Goal: Navigation & Orientation: Find specific page/section

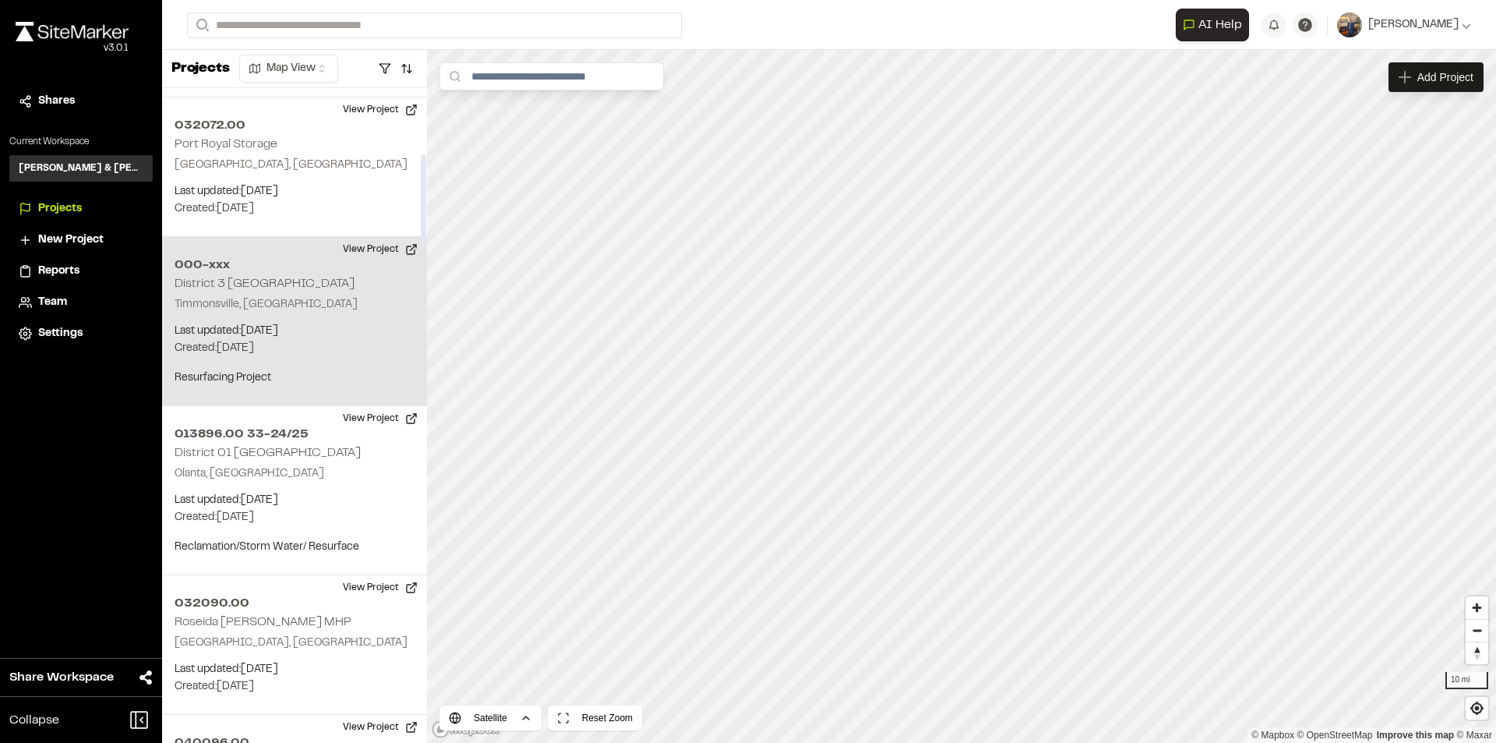
scroll to position [546, 0]
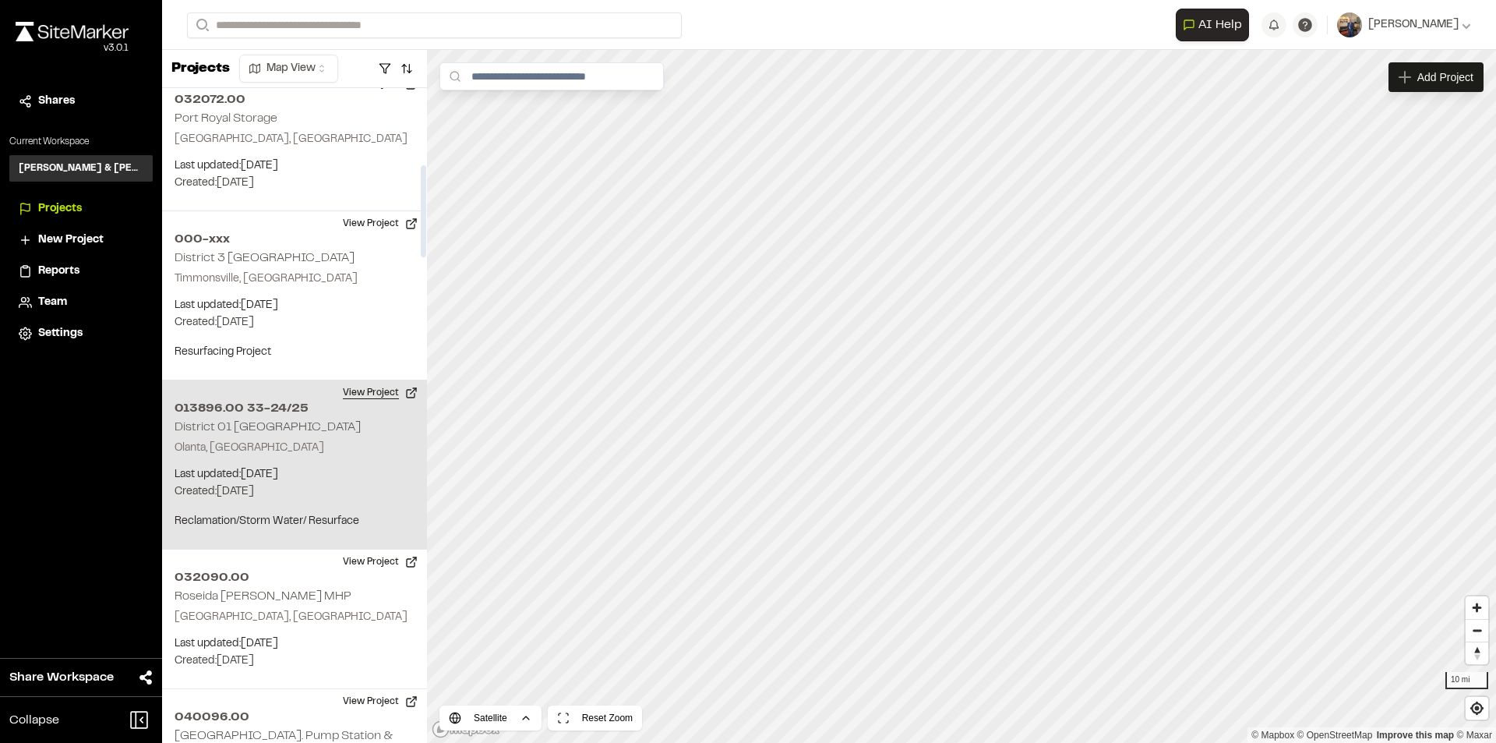
click at [355, 392] on button "View Project" at bounding box center [381, 392] width 94 height 25
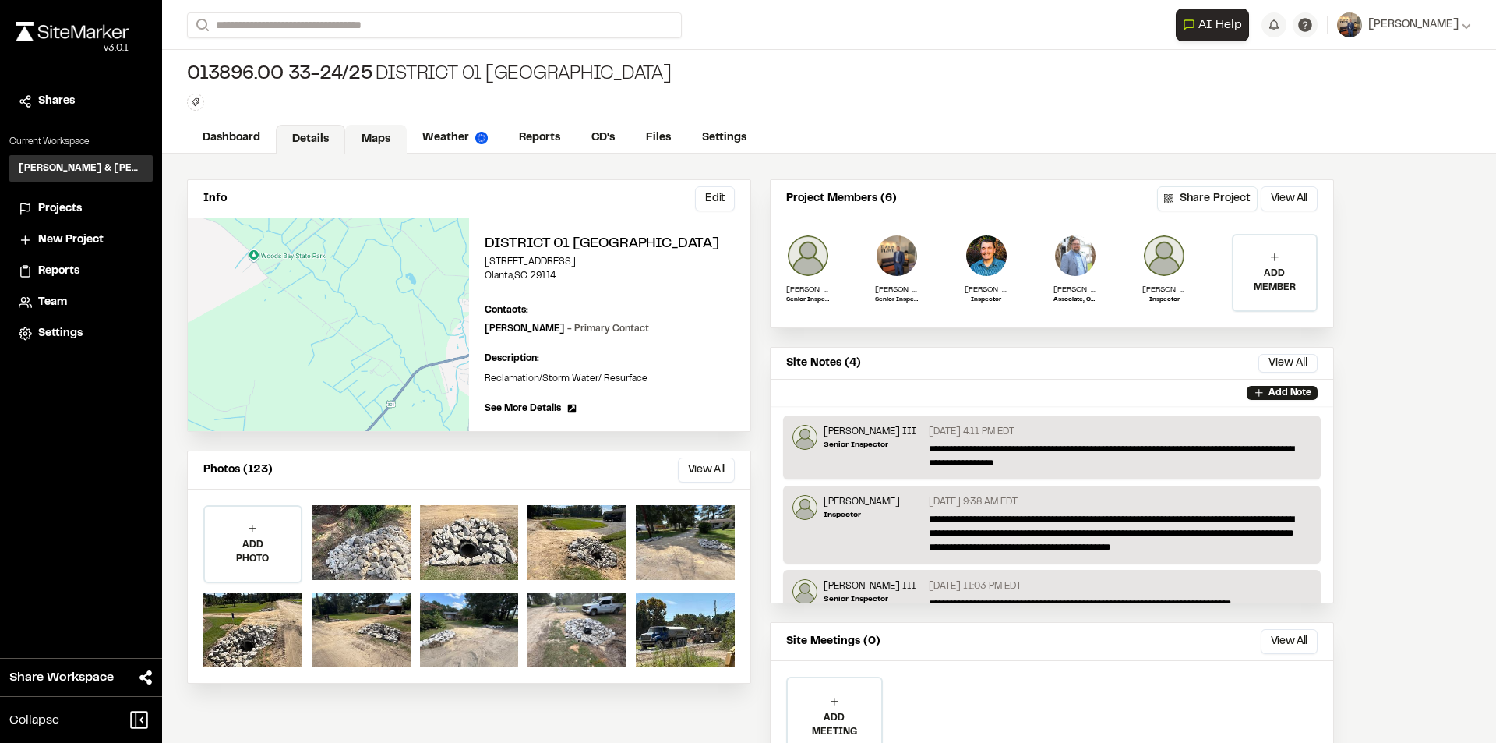
click at [387, 145] on link "Maps" at bounding box center [376, 140] width 62 height 30
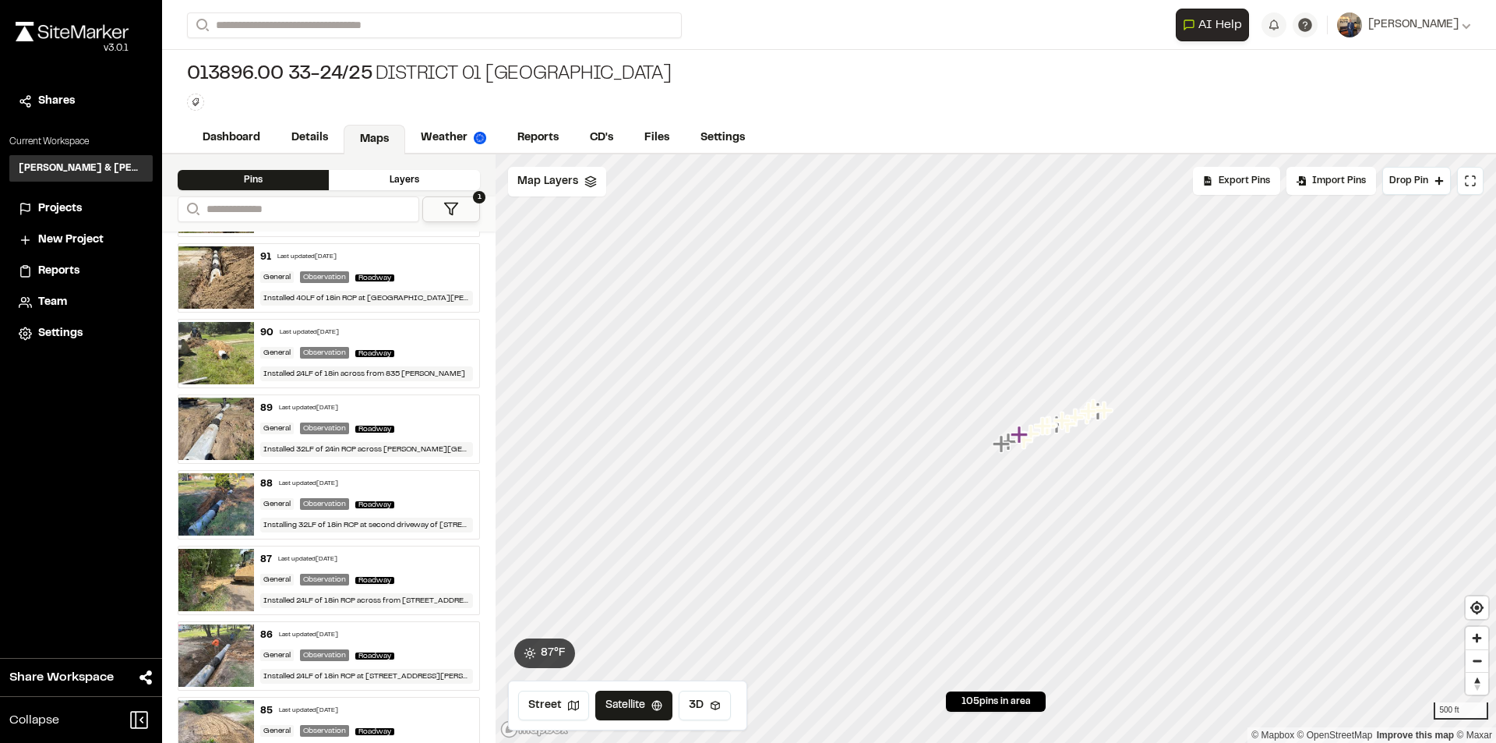
scroll to position [1169, 0]
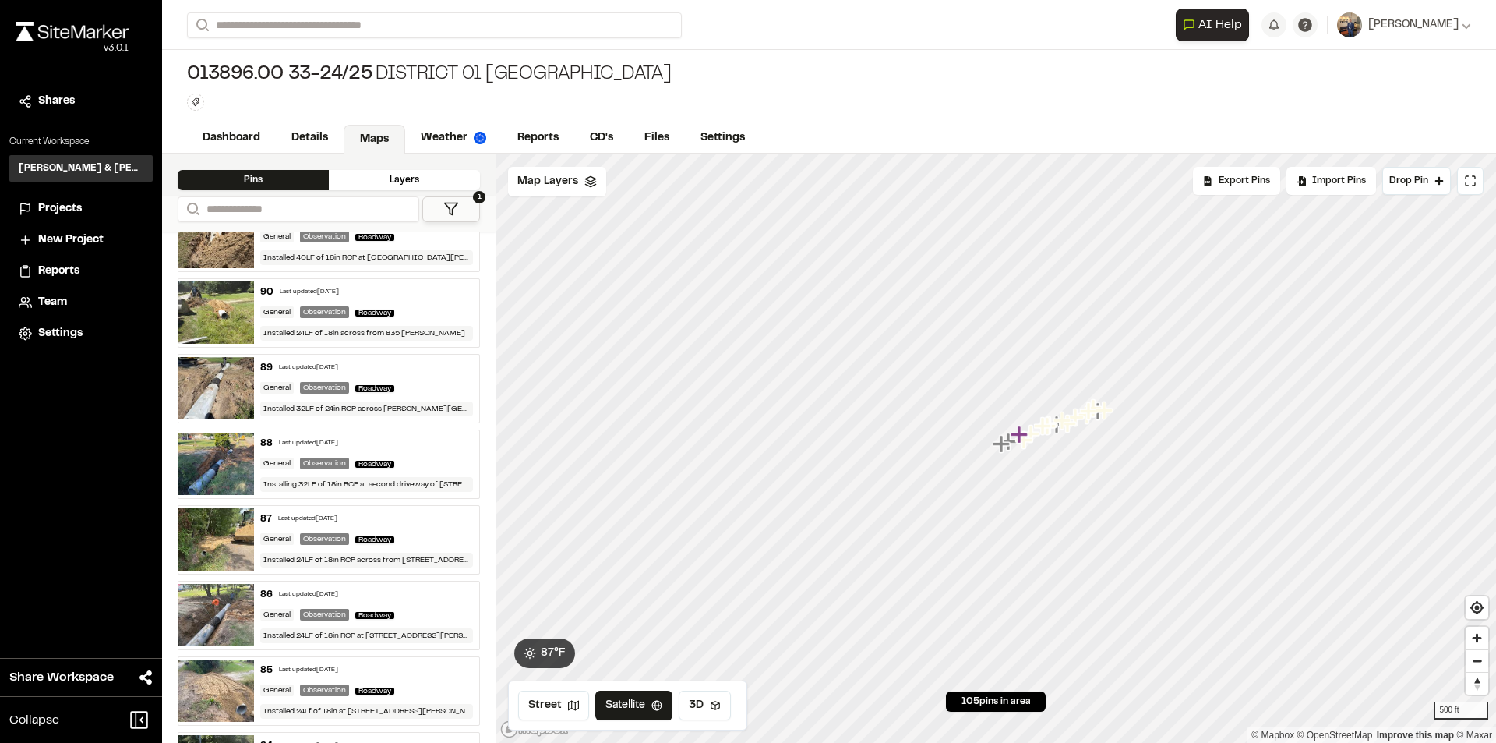
click at [367, 436] on div "88 Last updated [DATE]" at bounding box center [367, 443] width 214 height 14
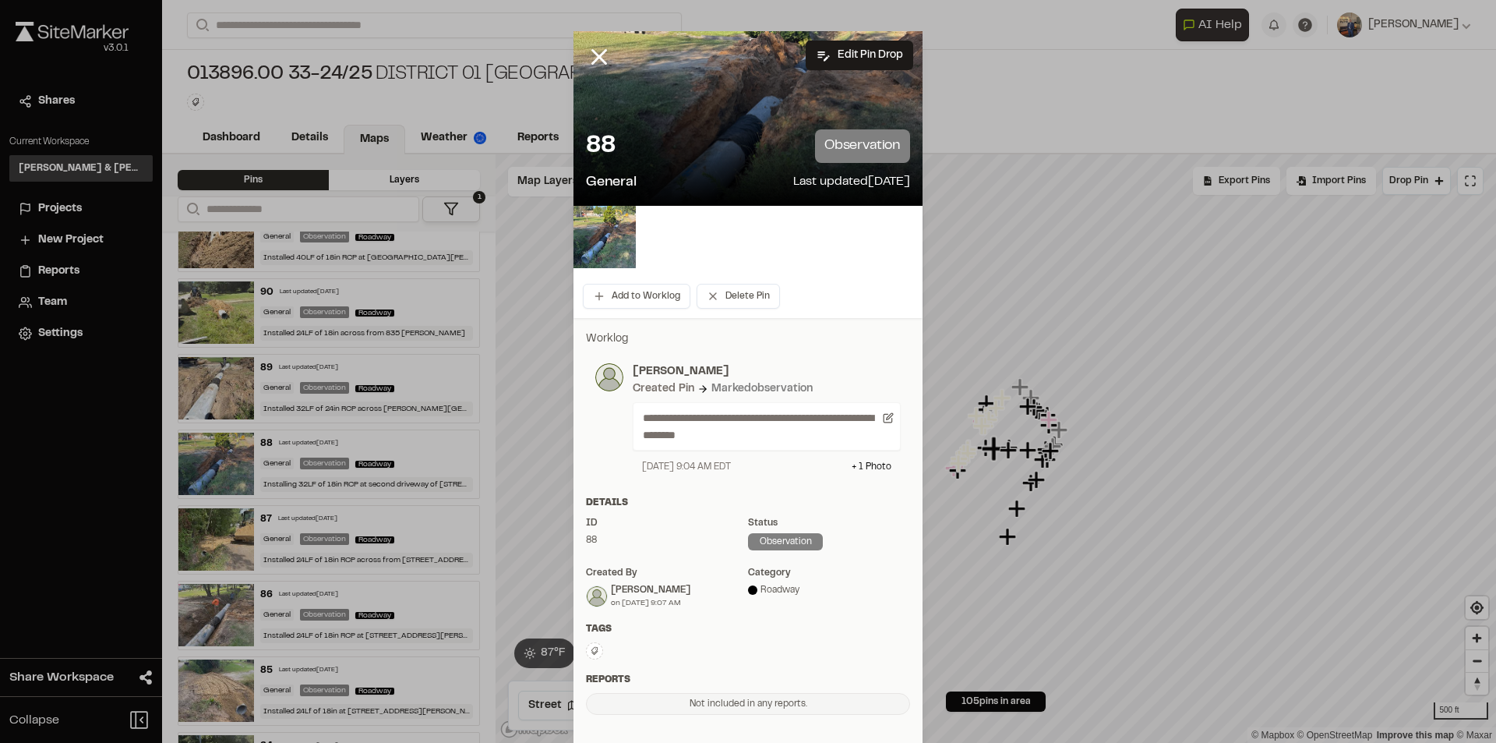
click at [596, 58] on icon at bounding box center [599, 57] width 26 height 26
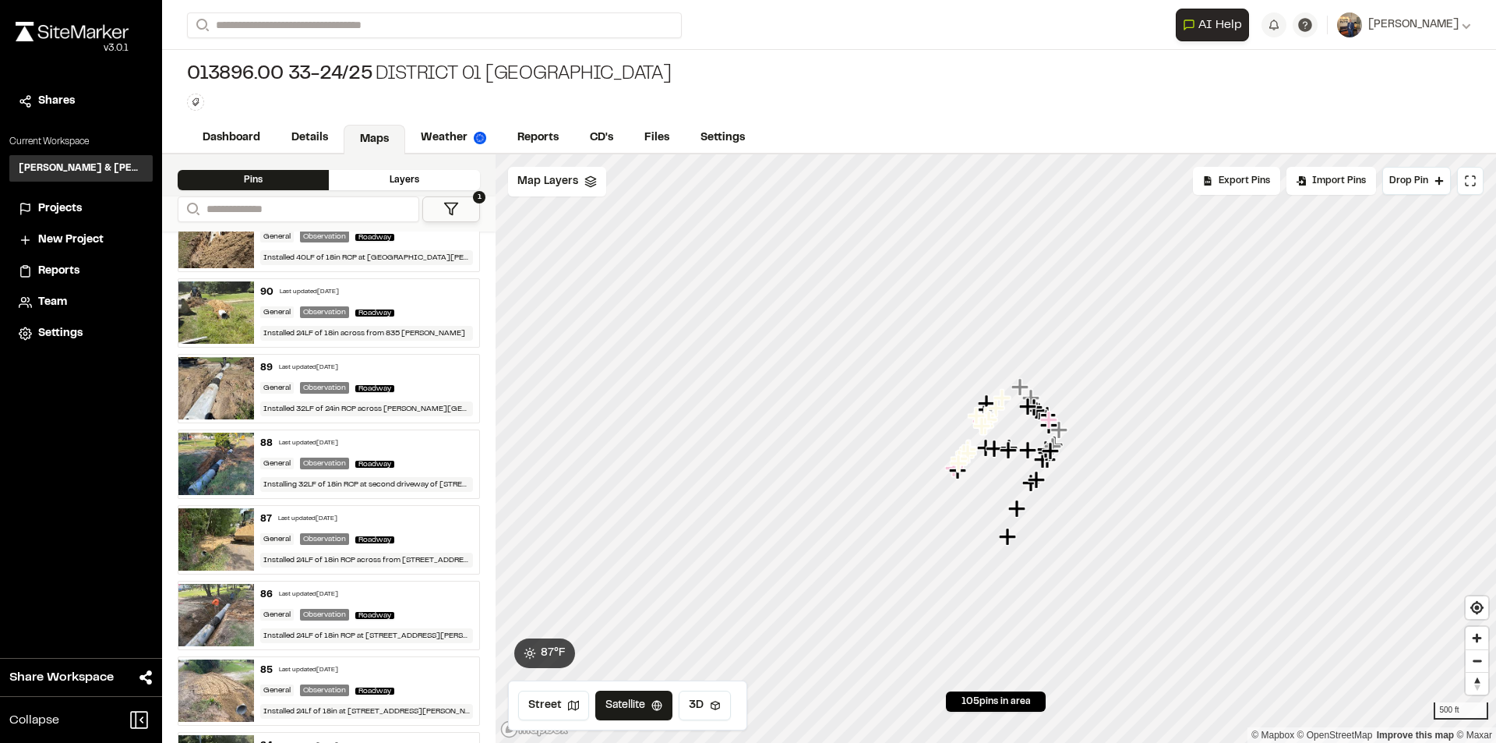
click at [420, 363] on div "89 Last updated [DATE]" at bounding box center [367, 368] width 214 height 14
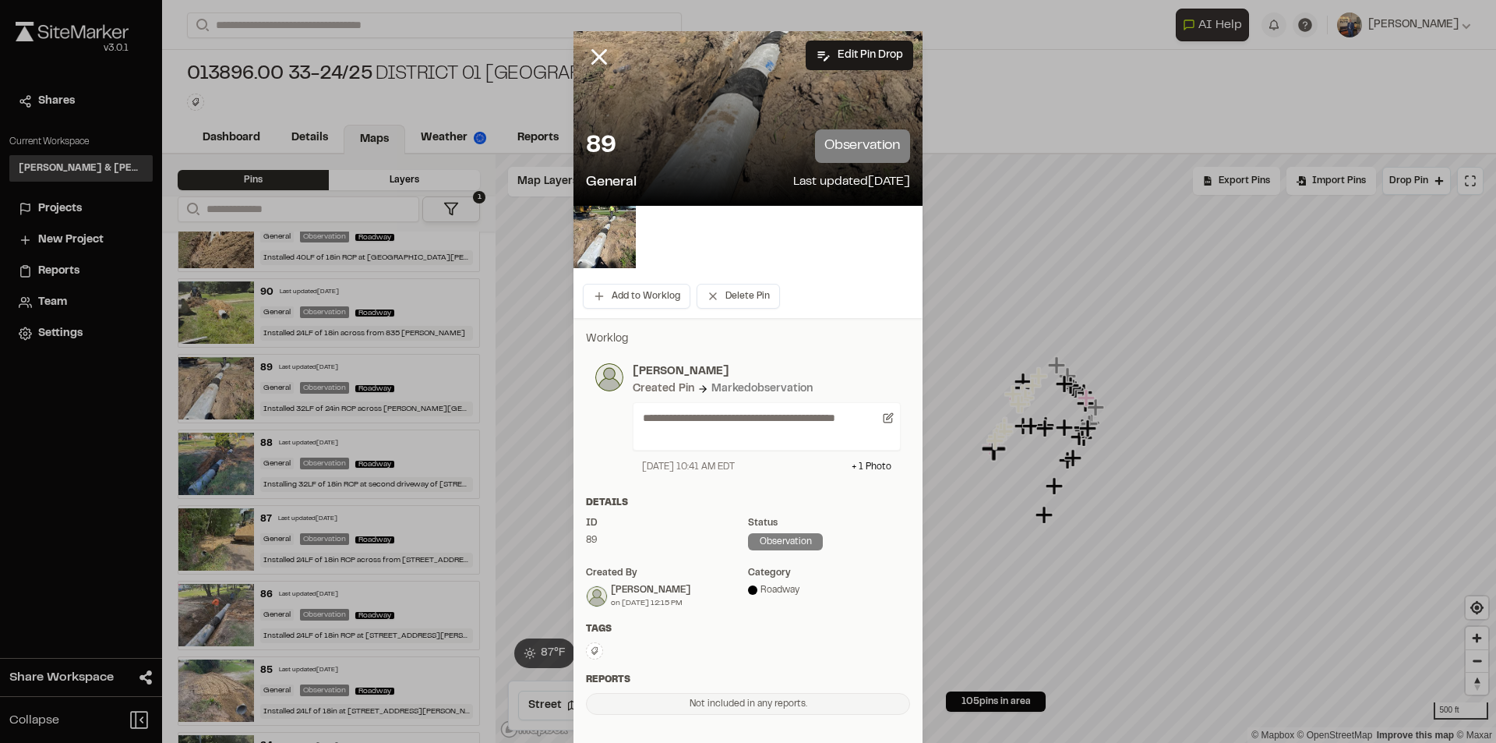
click at [586, 63] on icon at bounding box center [599, 57] width 26 height 26
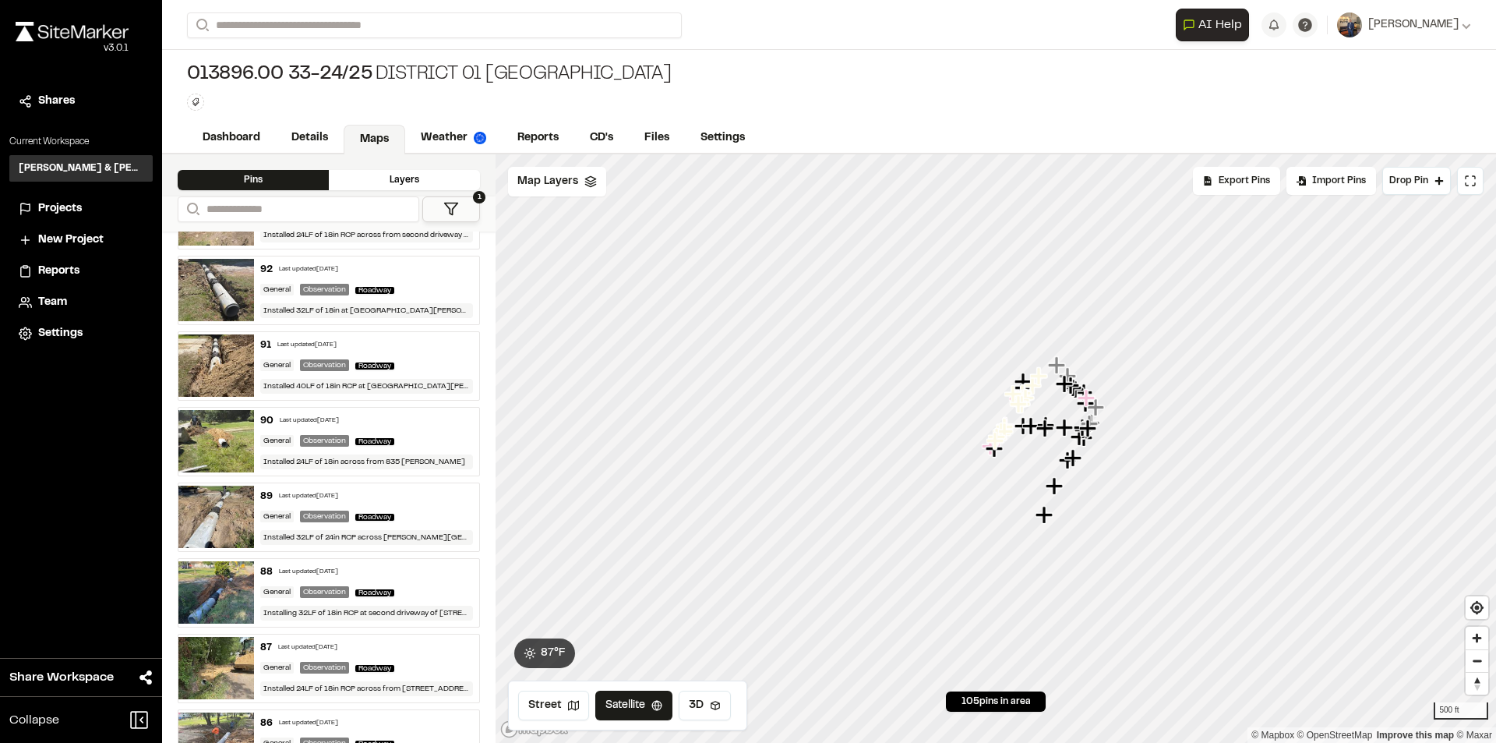
scroll to position [1013, 0]
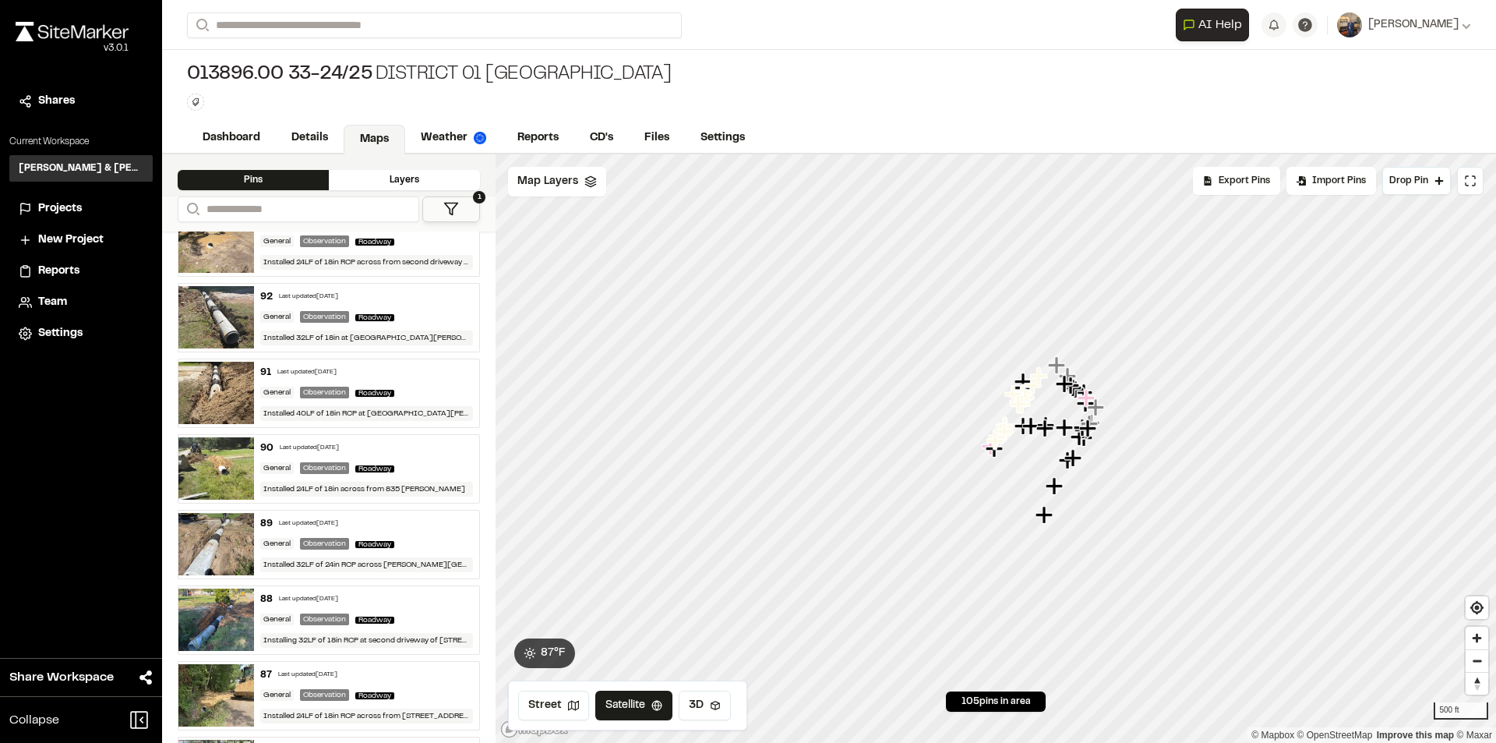
click at [375, 443] on div "90 Last updated [DATE]" at bounding box center [367, 448] width 214 height 14
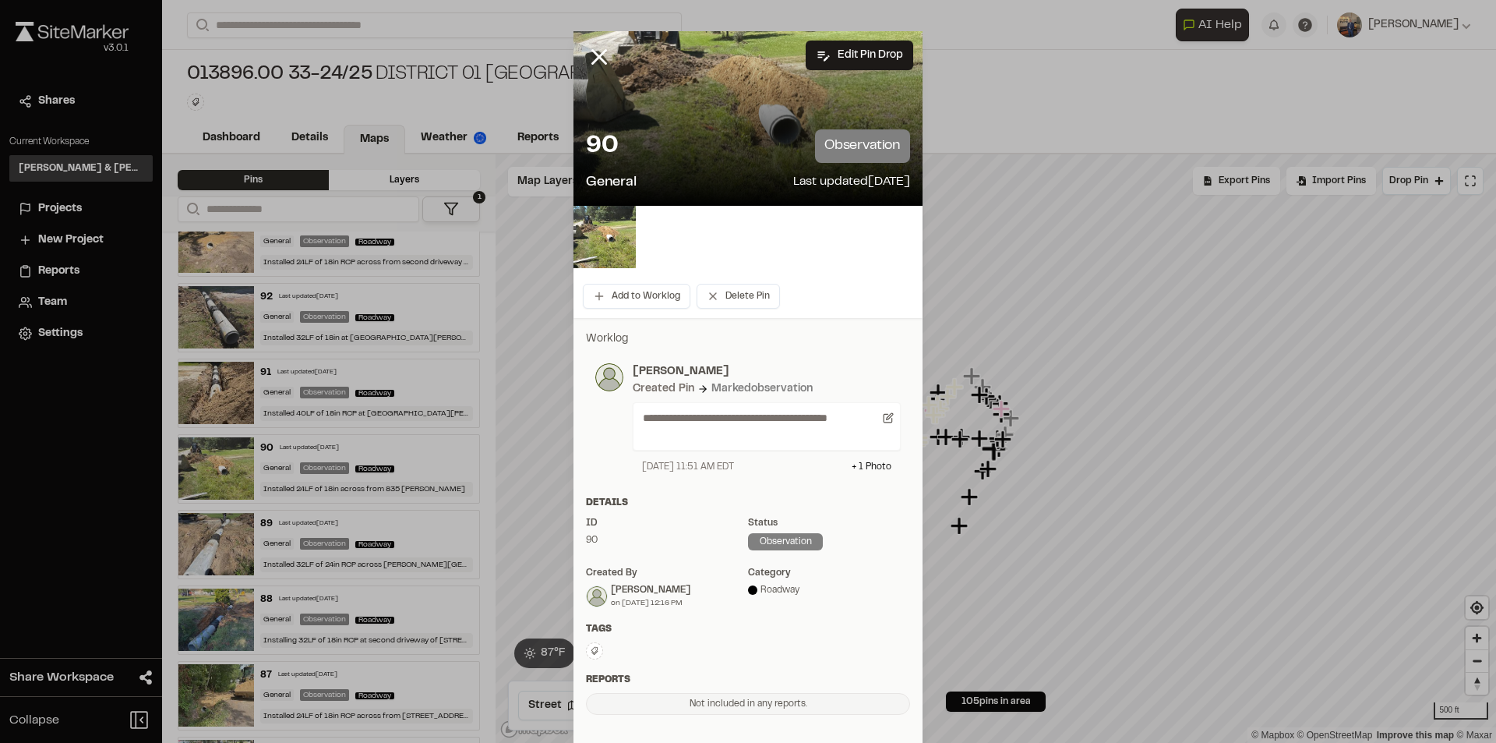
click at [603, 56] on icon at bounding box center [599, 57] width 26 height 26
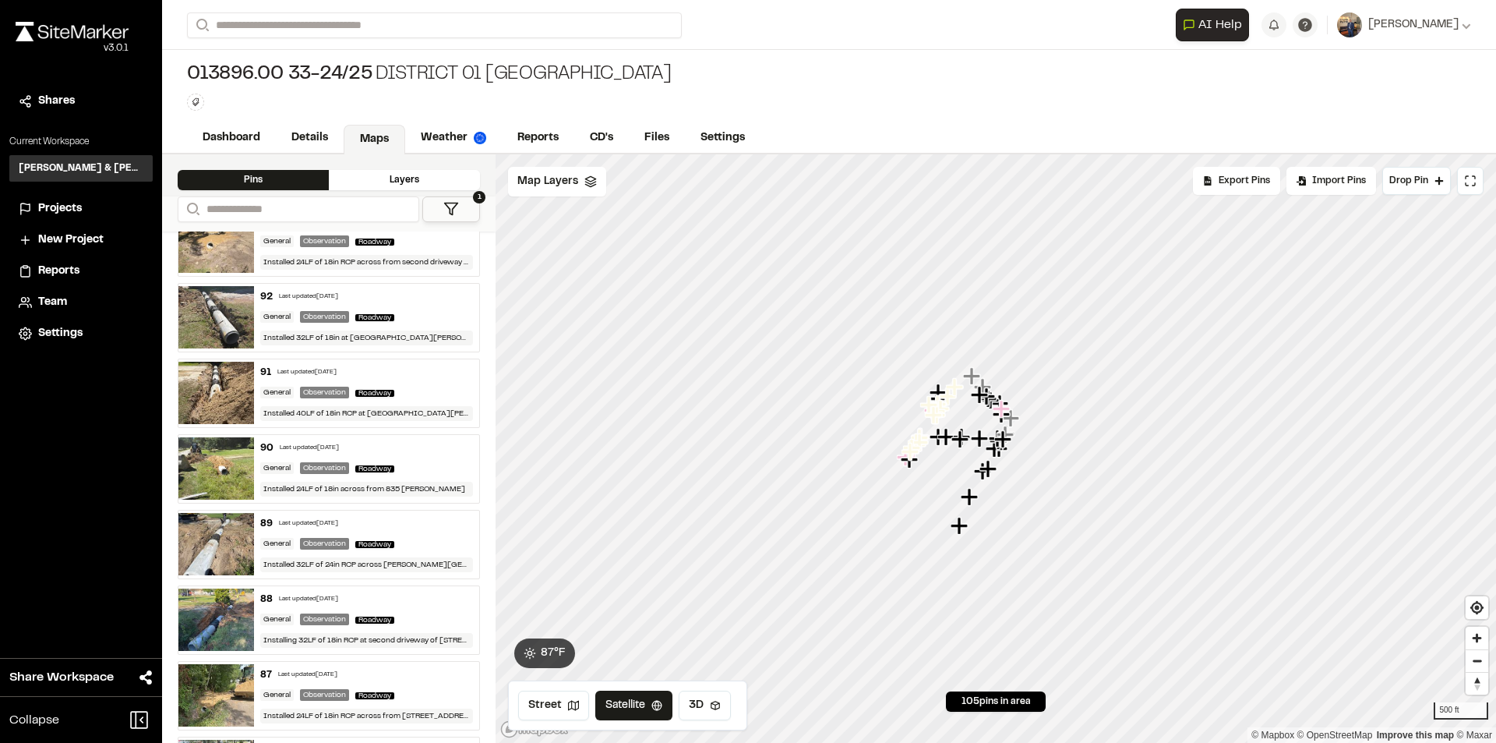
click at [408, 381] on div "91 Last updated [DATE][STREET_ADDRESS] Installed 40LF of 18in RCP at [STREET_AD…" at bounding box center [367, 393] width 226 height 68
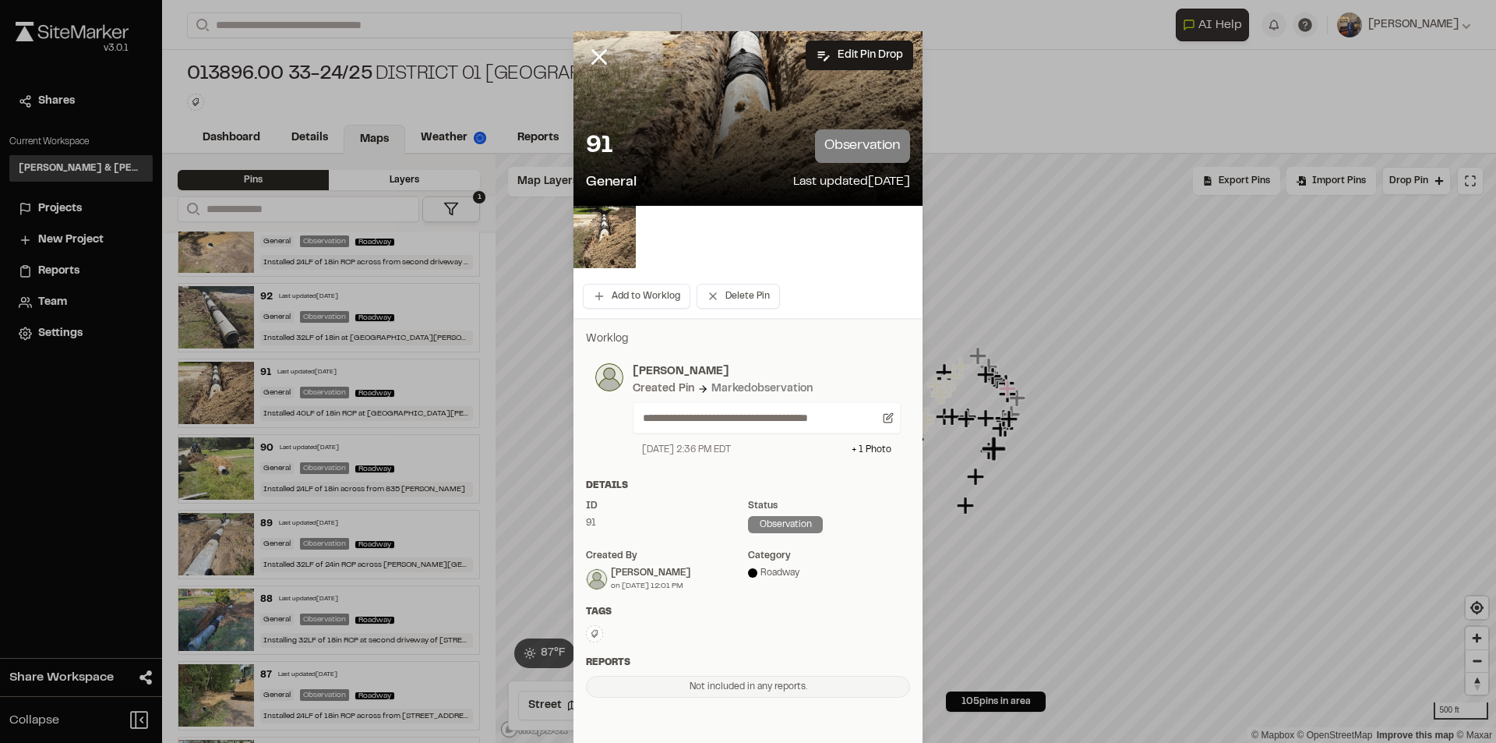
click at [593, 60] on line at bounding box center [599, 57] width 13 height 13
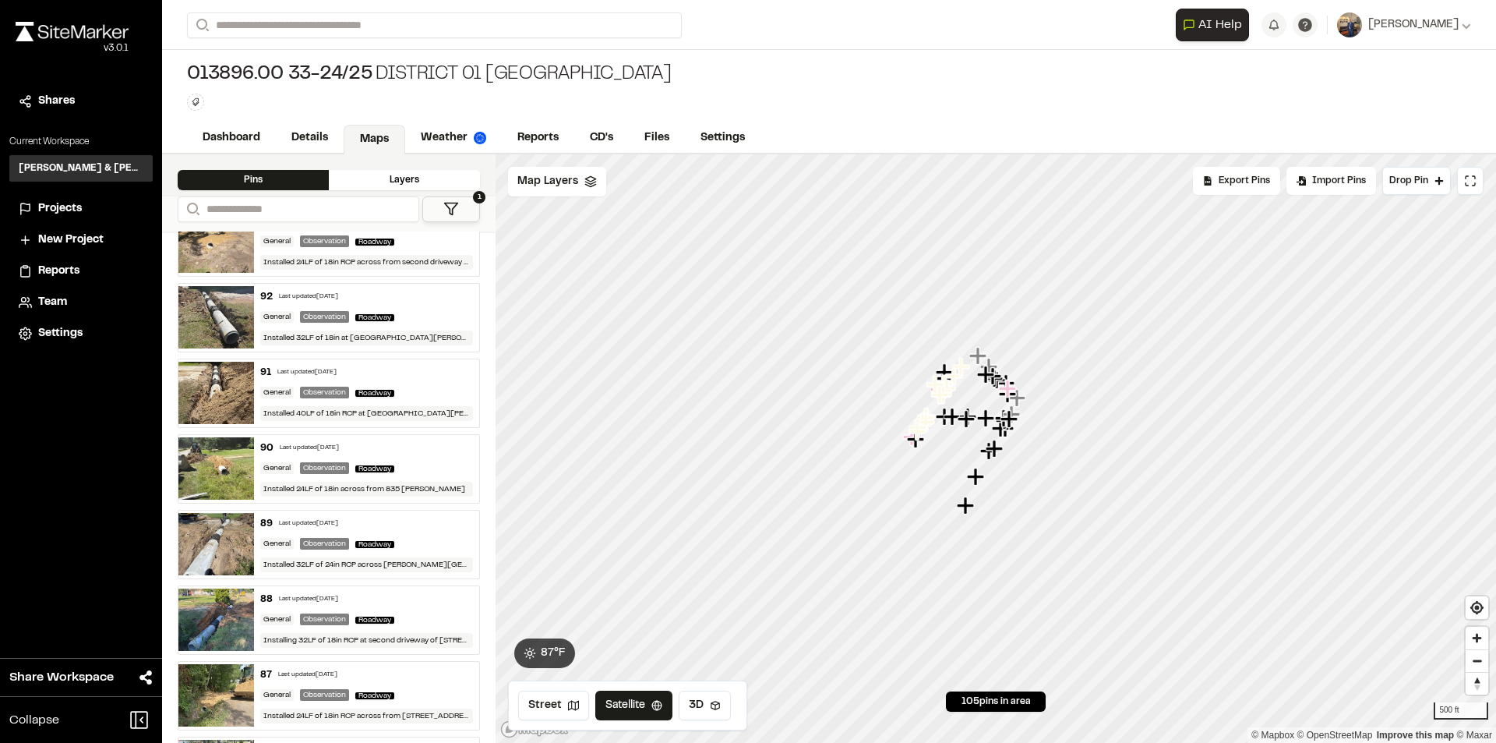
scroll to position [935, 0]
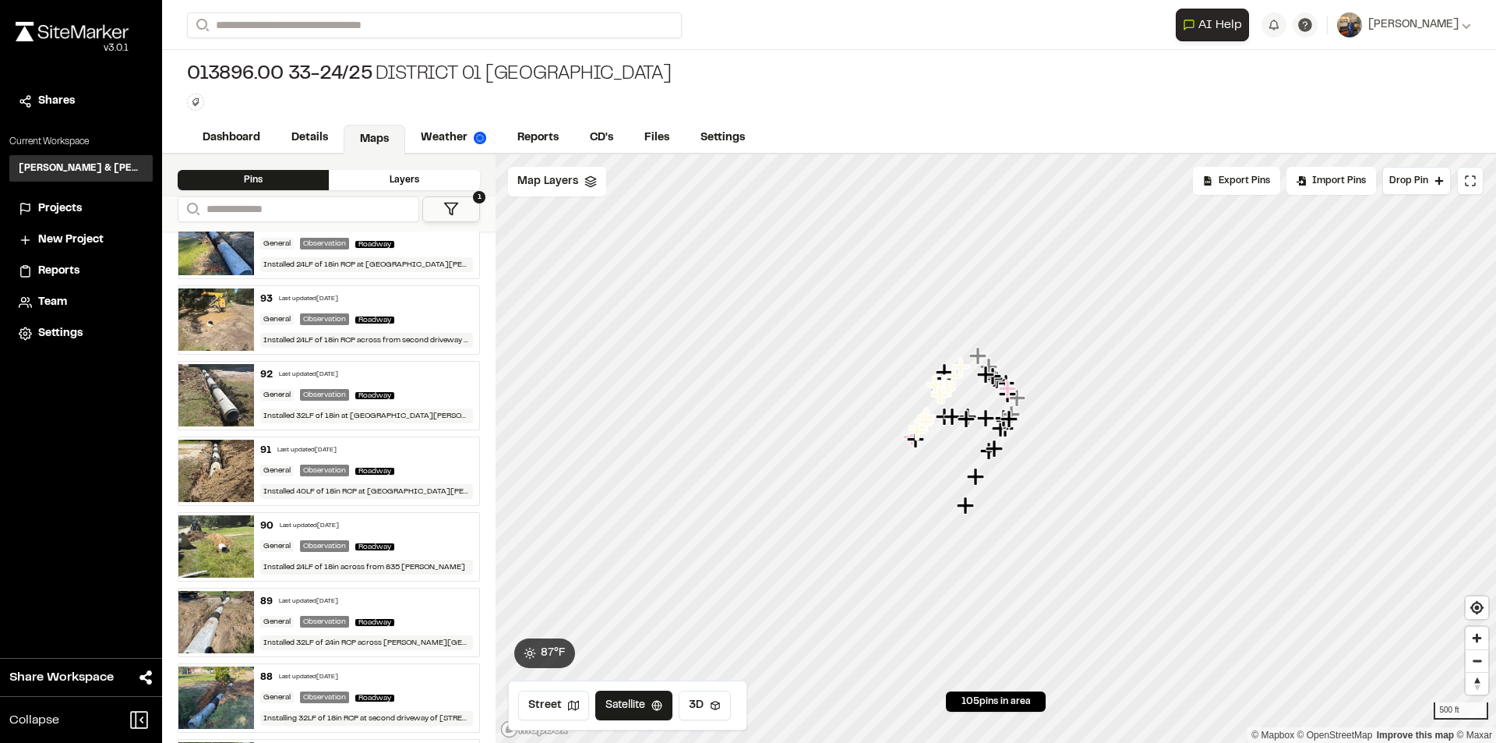
click at [419, 450] on div "91 Last updated [DATE]" at bounding box center [367, 450] width 214 height 14
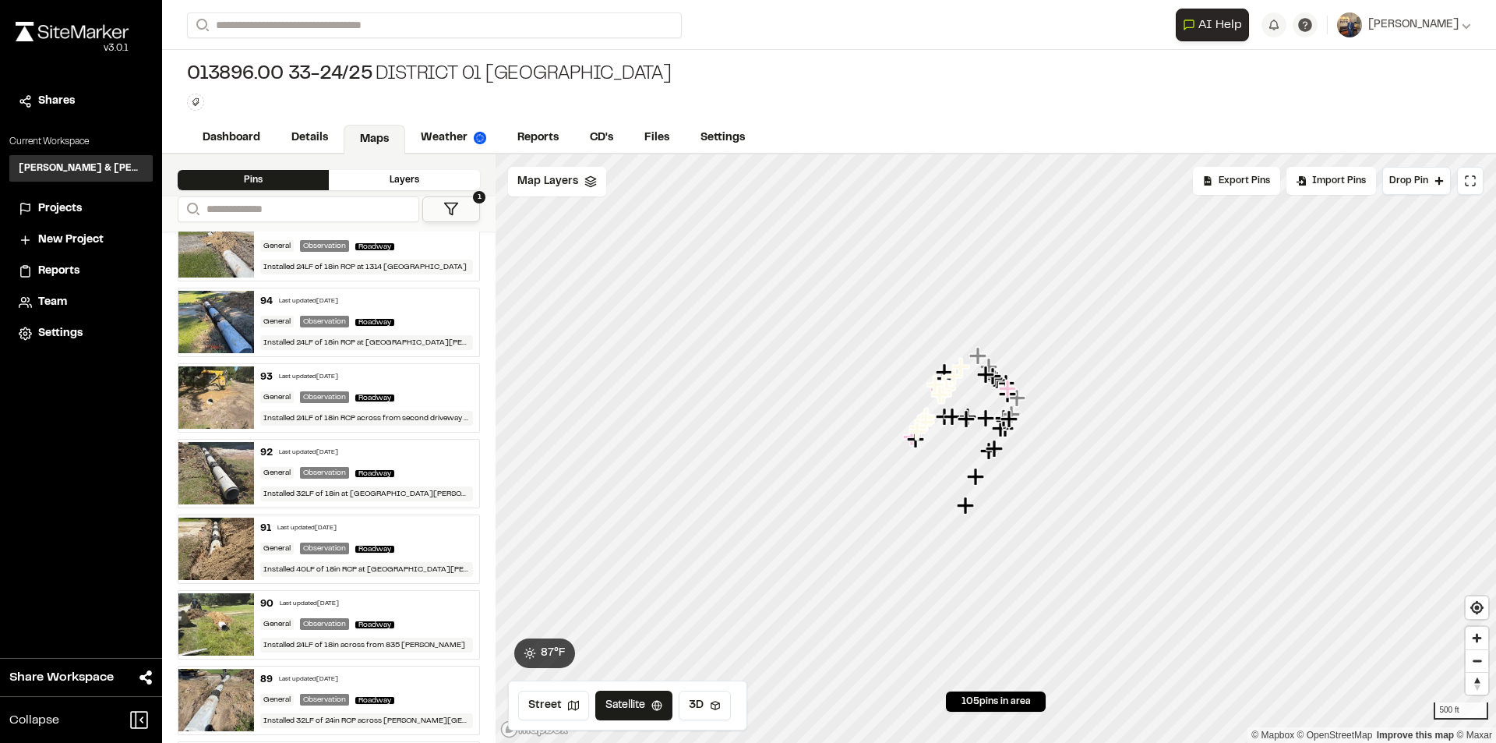
scroll to position [779, 0]
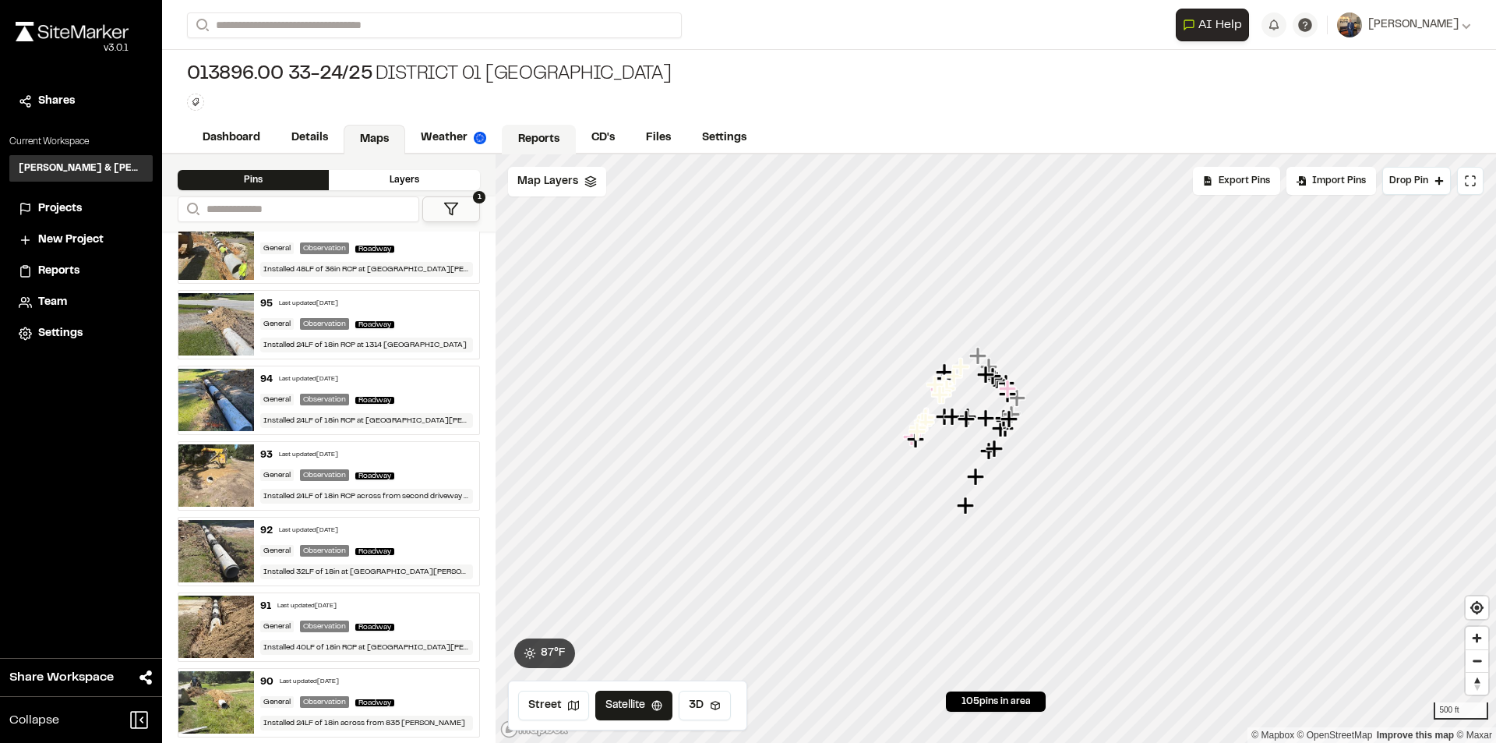
click at [545, 133] on link "Reports" at bounding box center [539, 140] width 74 height 30
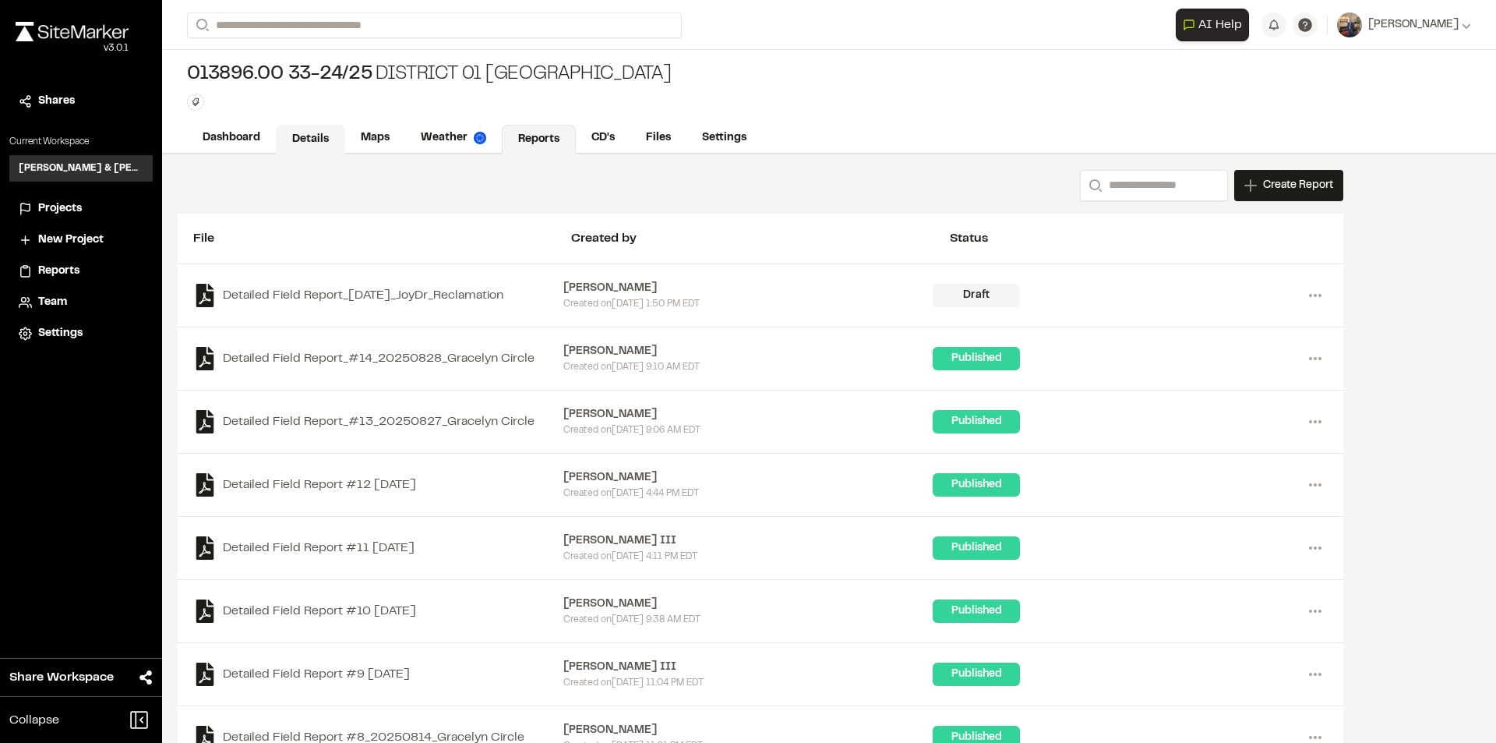
click at [318, 136] on link "Details" at bounding box center [310, 140] width 69 height 30
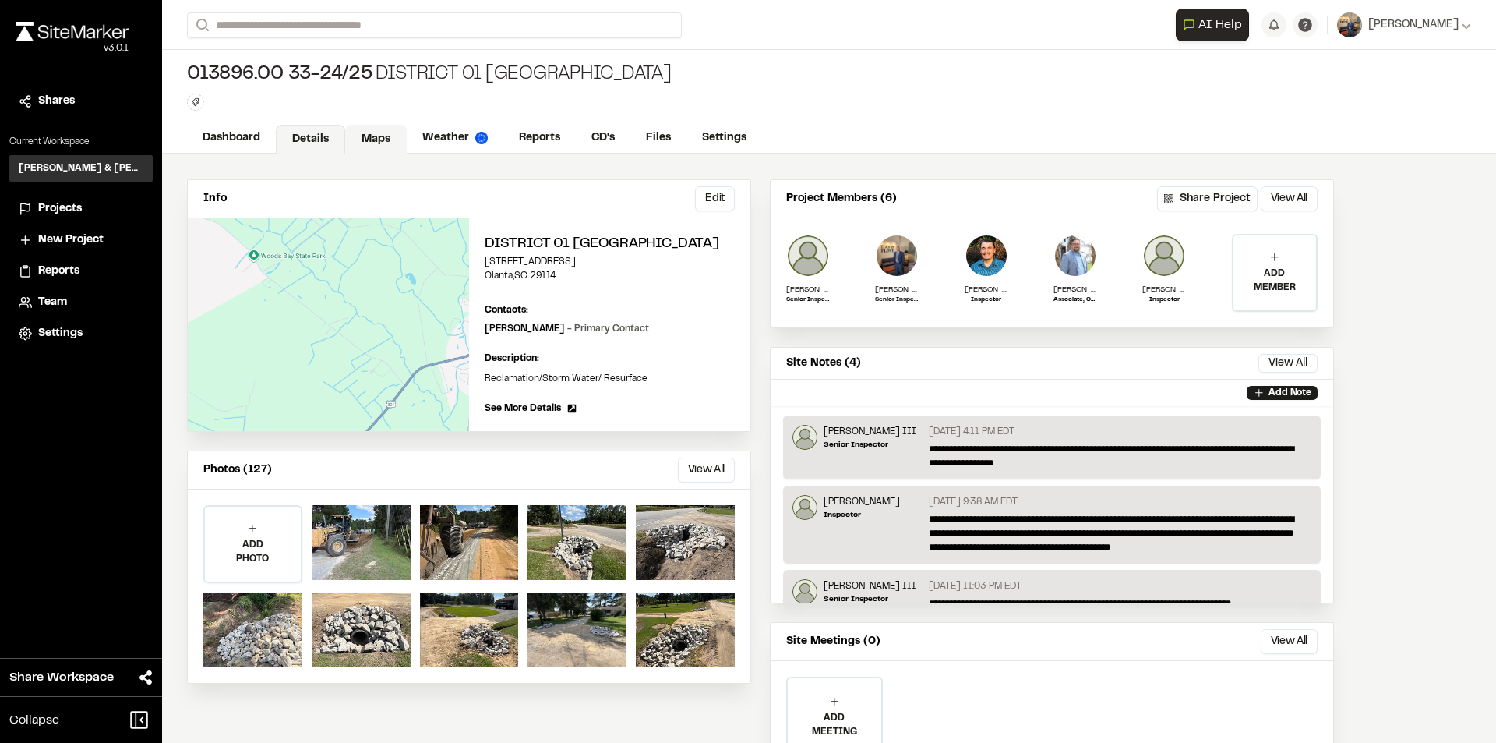
click at [380, 143] on link "Maps" at bounding box center [376, 140] width 62 height 30
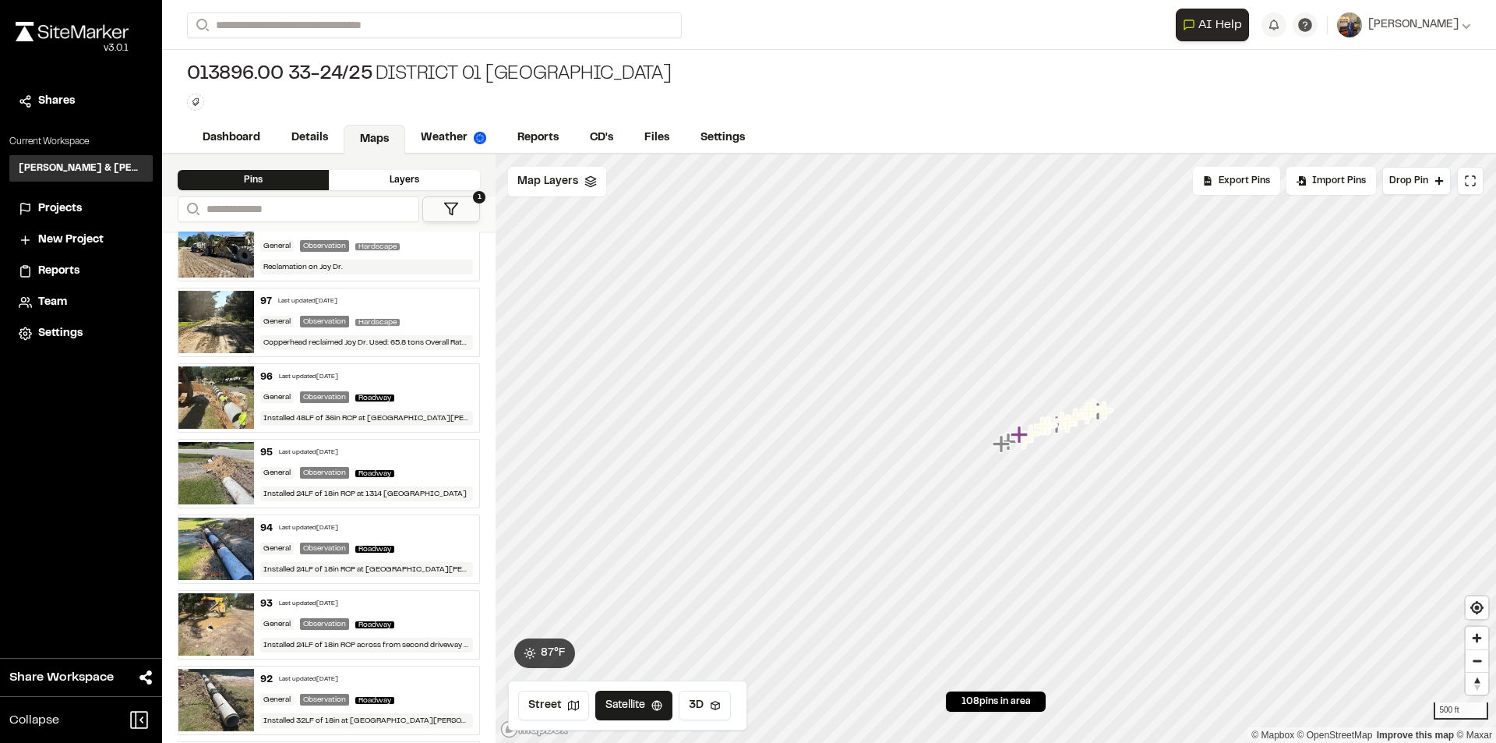
scroll to position [935, 0]
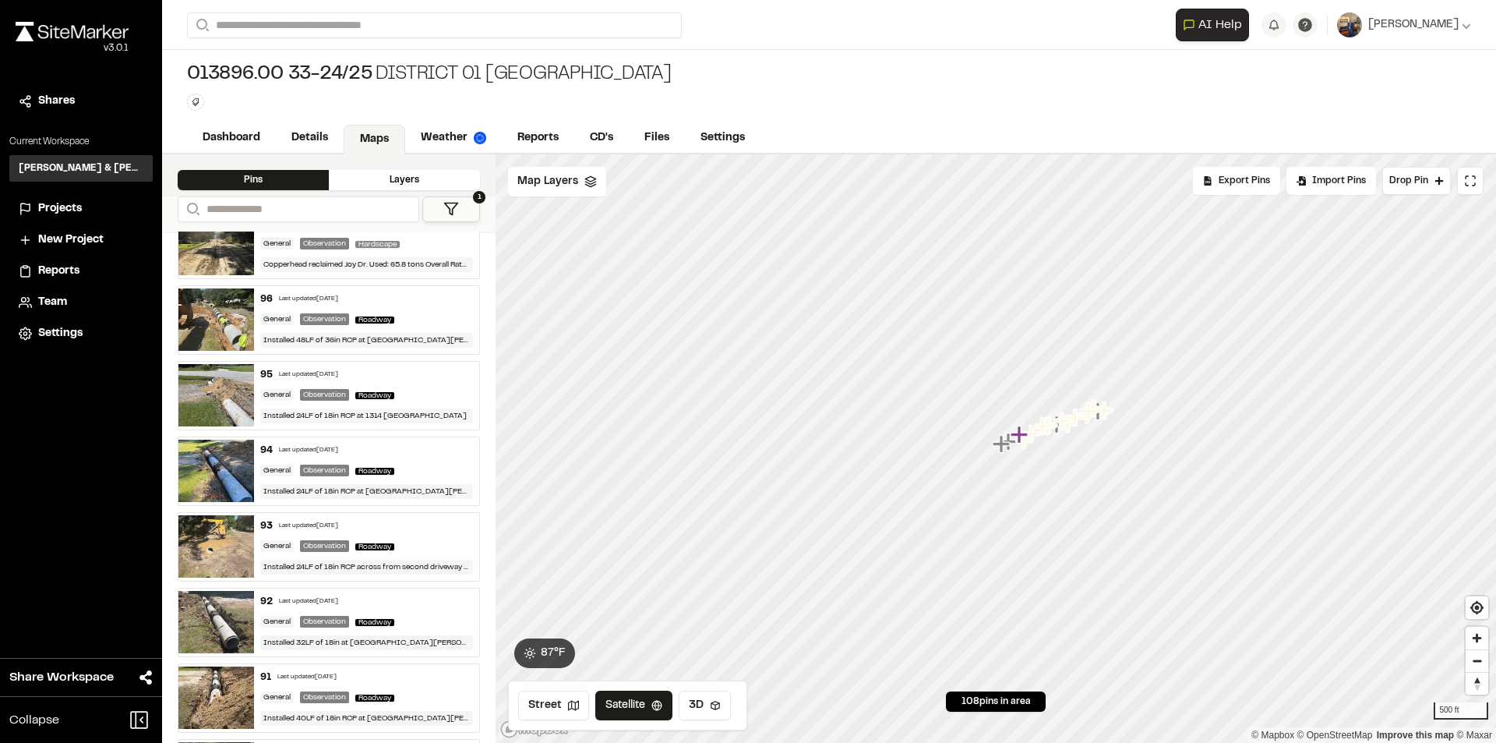
click at [385, 592] on div "92 Last updated [DATE][STREET_ADDRESS] Installed 32LF of 18in at [STREET_ADDRES…" at bounding box center [367, 622] width 226 height 68
click at [419, 525] on div "93 Last updated [DATE]" at bounding box center [367, 526] width 214 height 14
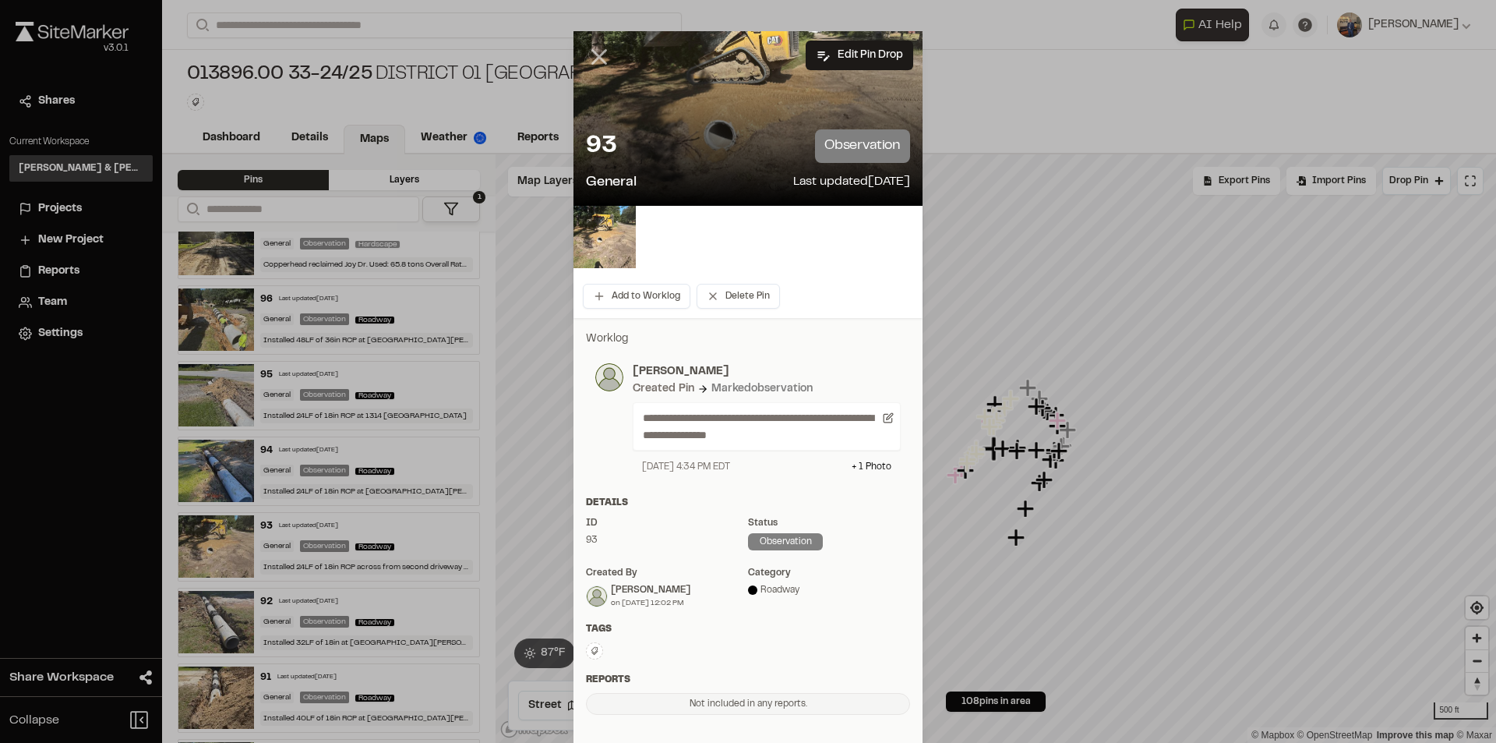
click at [589, 63] on icon at bounding box center [599, 57] width 26 height 26
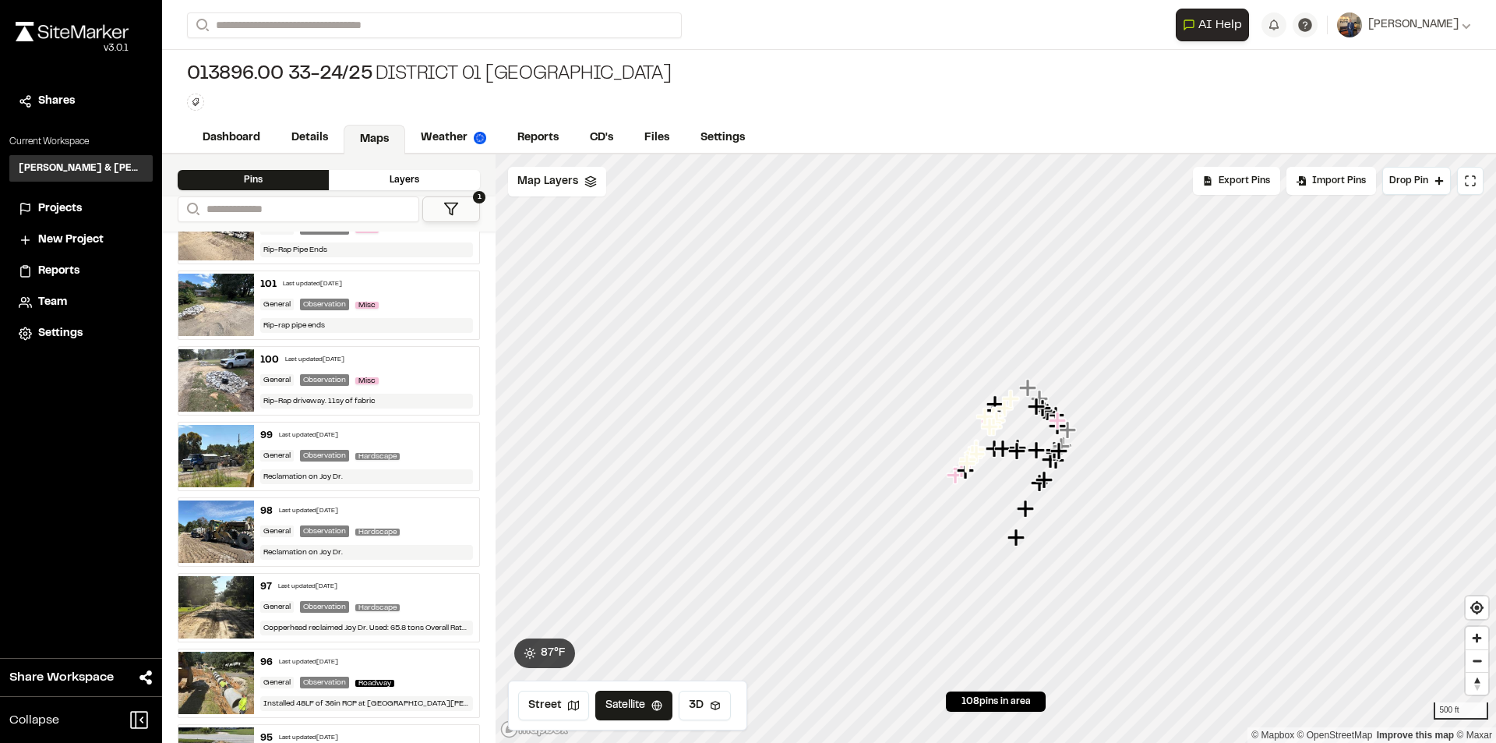
scroll to position [546, 0]
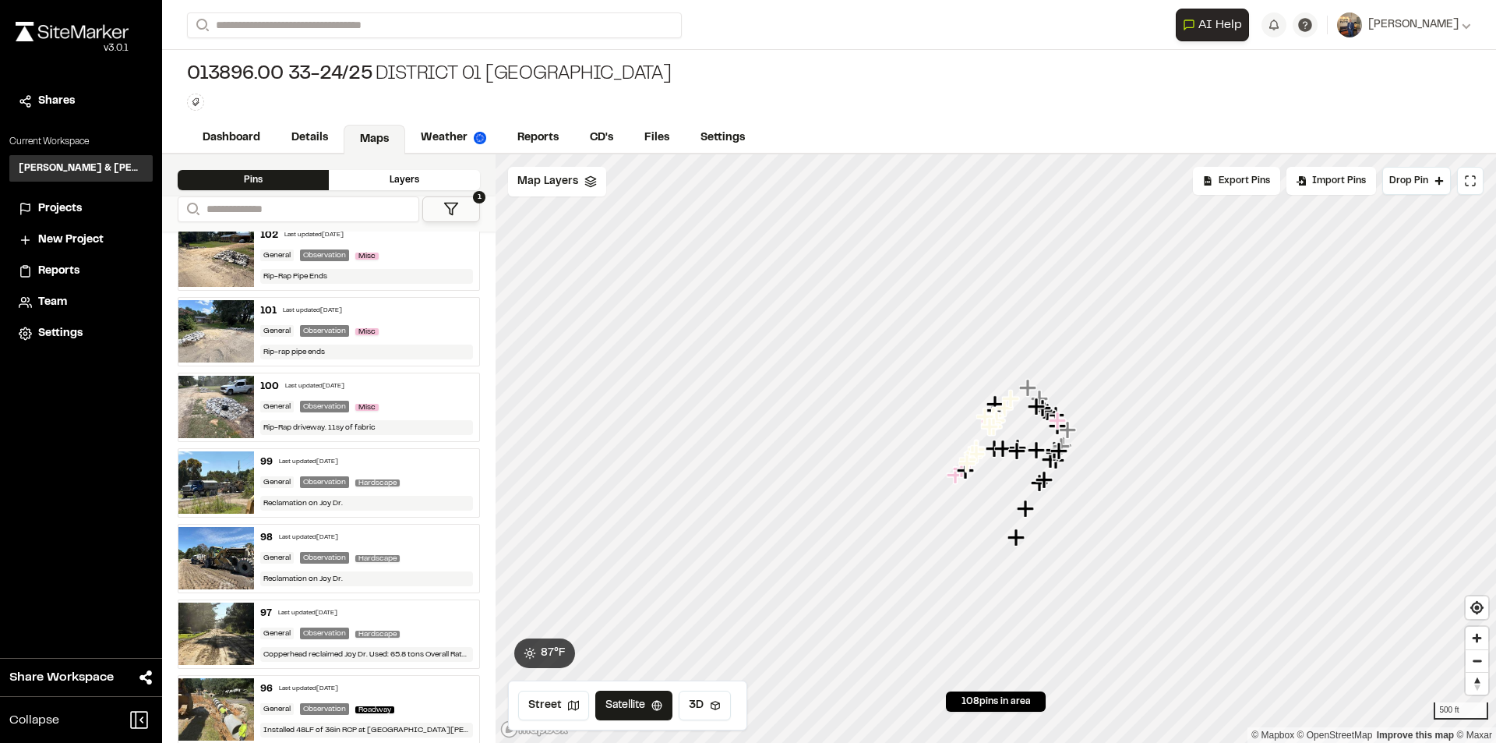
click at [414, 629] on div "General Observation Hardscape" at bounding box center [367, 634] width 214 height 14
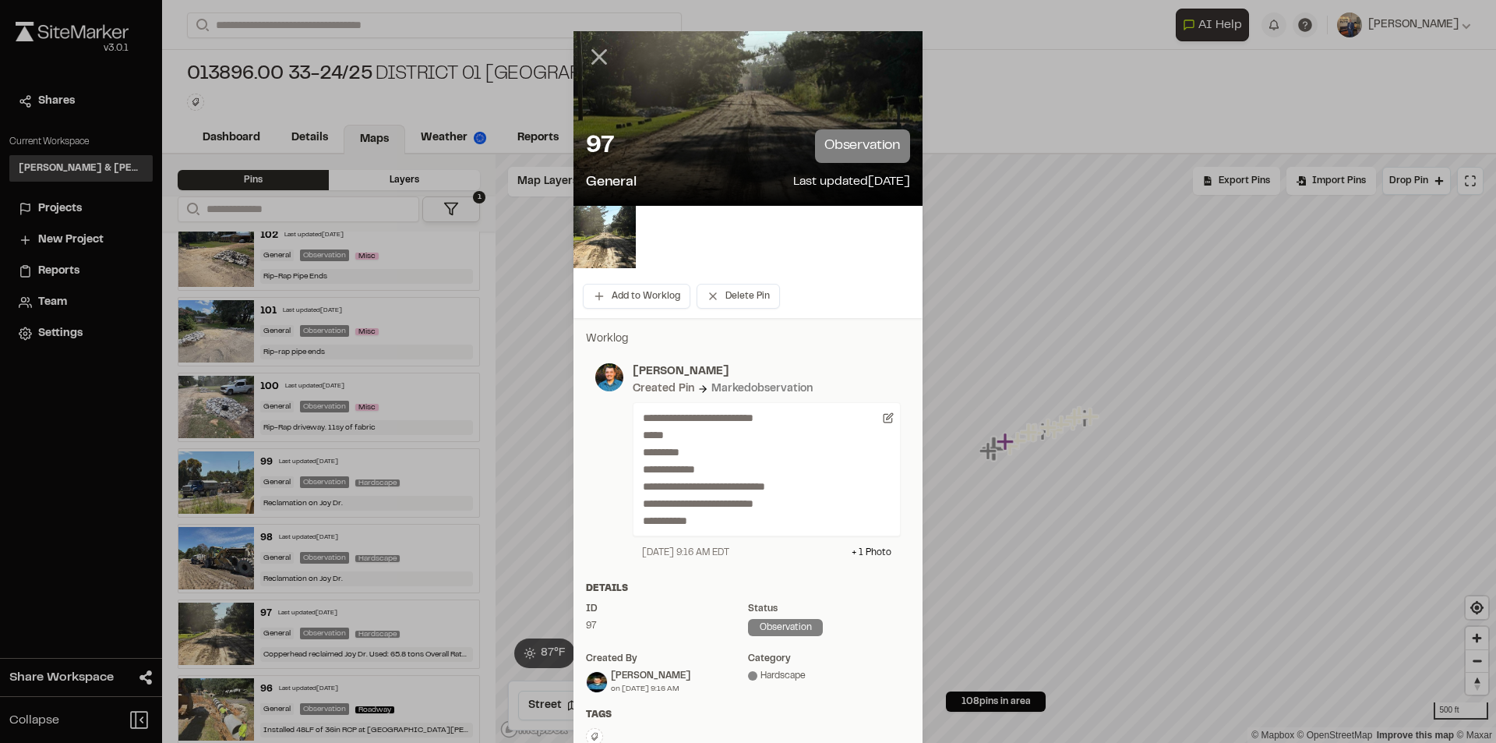
click at [588, 56] on icon at bounding box center [599, 57] width 26 height 26
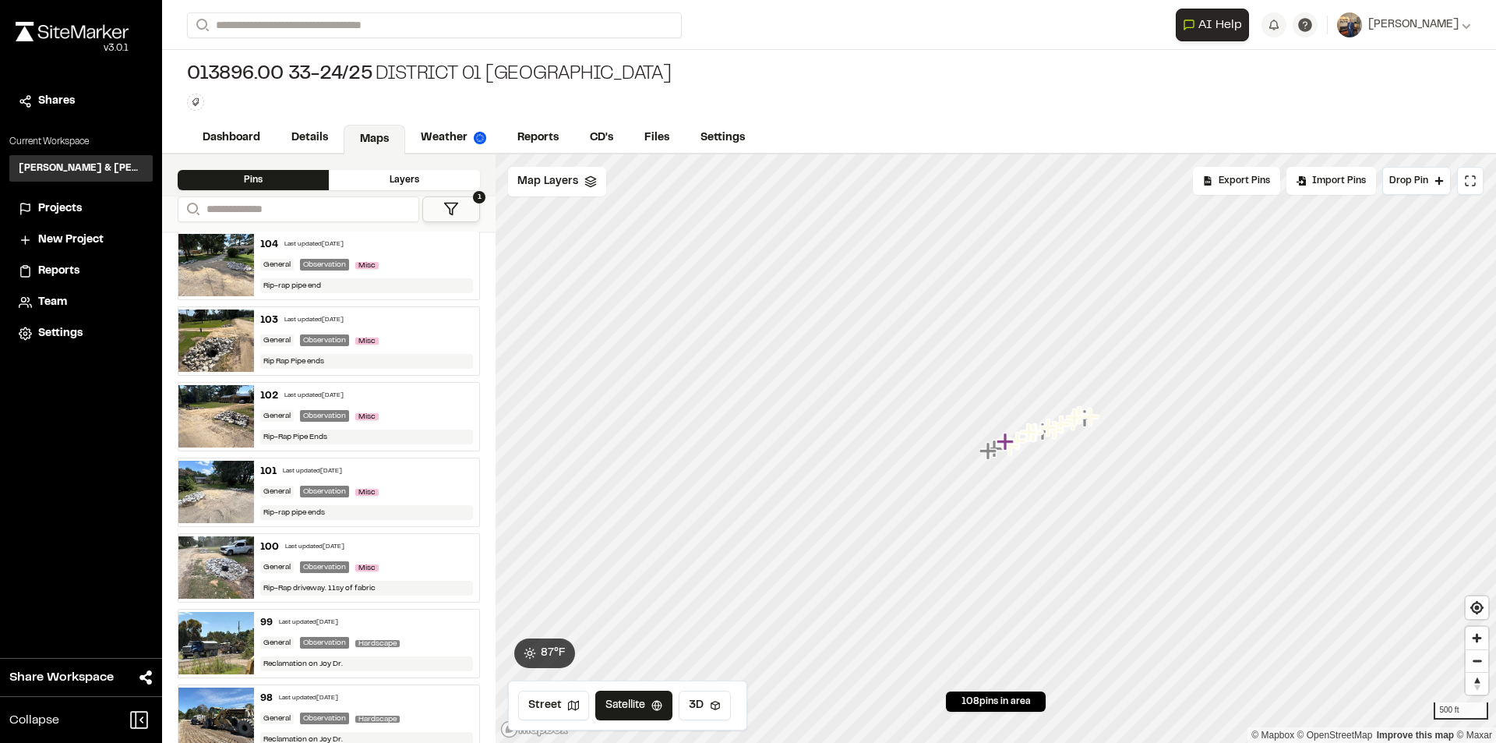
scroll to position [390, 0]
